Goal: Task Accomplishment & Management: Complete application form

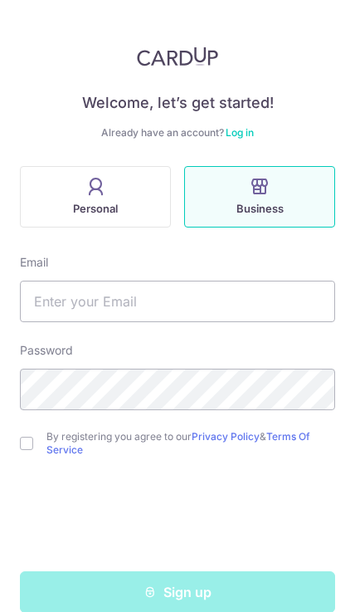
click at [80, 209] on span "Personal" at bounding box center [95, 208] width 45 height 17
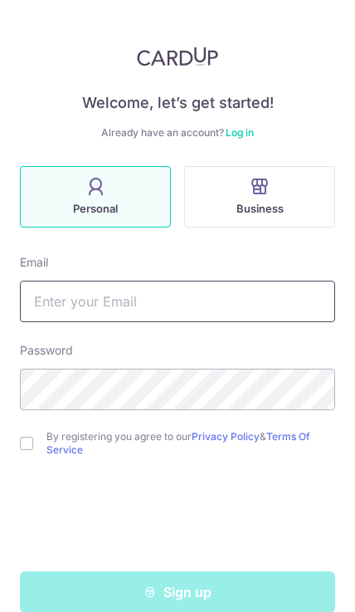
click at [86, 316] on input "text" at bounding box center [178, 302] width 316 height 42
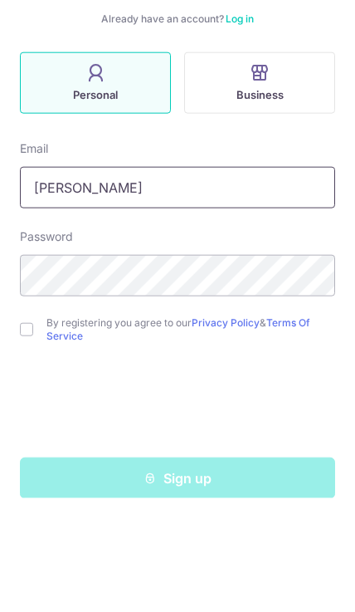
type input "lame"
type input "[EMAIL_ADDRESS][DOMAIN_NAME]"
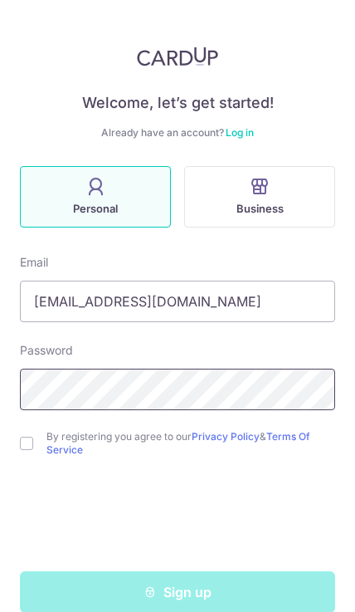
scroll to position [74, 0]
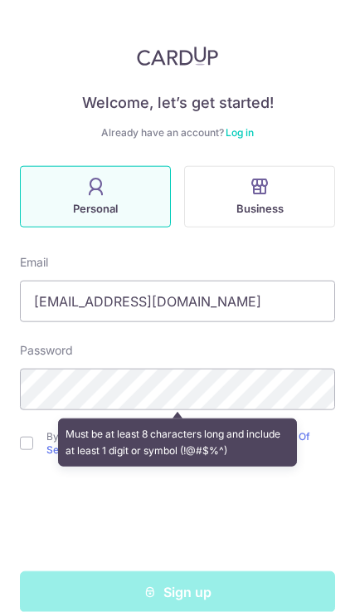
click at [289, 418] on div "Must be at least 8 characters long and include at least 1 digit or symbol (!@#$…" at bounding box center [178, 442] width 240 height 48
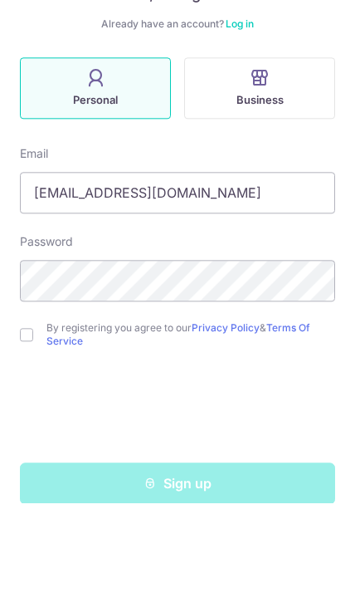
click at [32, 437] on input "checkbox" at bounding box center [26, 443] width 13 height 13
checkbox input "true"
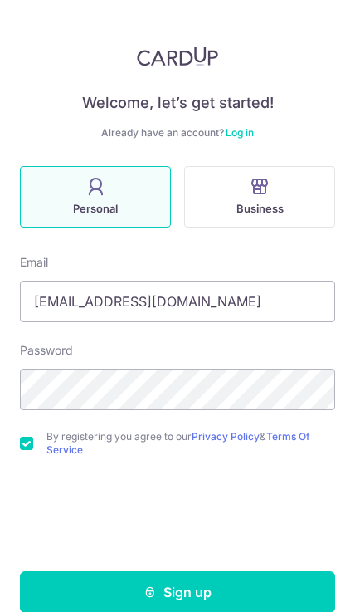
scroll to position [0, 0]
click at [241, 592] on button "Sign up" at bounding box center [178, 592] width 316 height 42
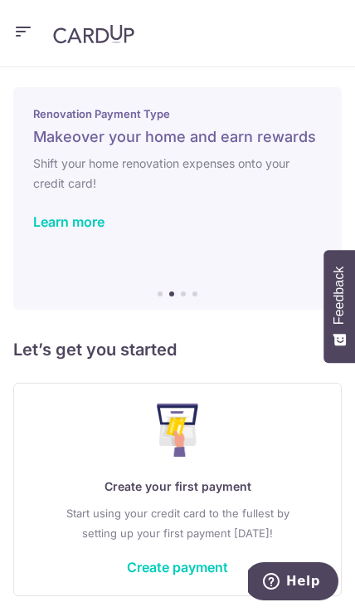
click at [186, 575] on link "Create payment" at bounding box center [177, 567] width 101 height 17
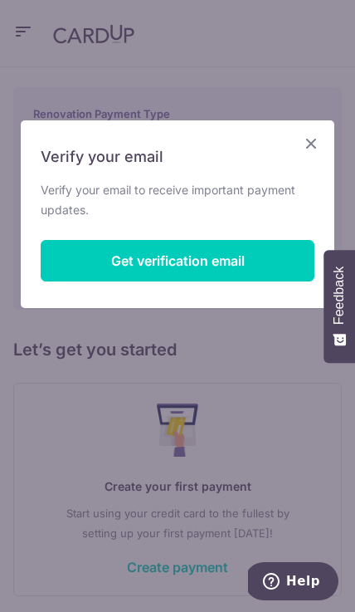
click at [110, 265] on button "Get verification email" at bounding box center [178, 261] width 274 height 42
